Goal: Transaction & Acquisition: Purchase product/service

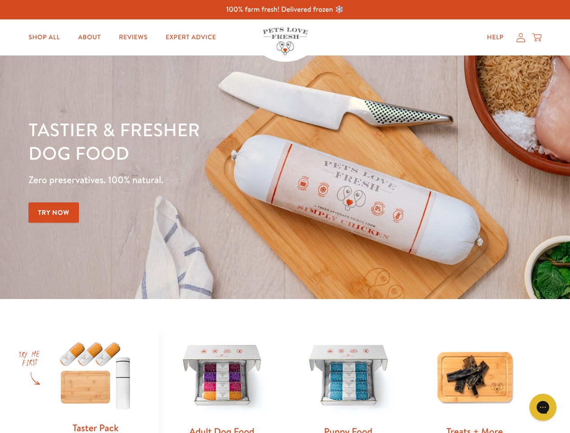
click at [285, 217] on div "Tastier & fresher dog food Zero preservatives. 100% natural. Try Now" at bounding box center [199, 177] width 342 height 119
click at [543, 408] on icon "Gorgias live chat" at bounding box center [543, 407] width 9 height 9
